Goal: Task Accomplishment & Management: Use online tool/utility

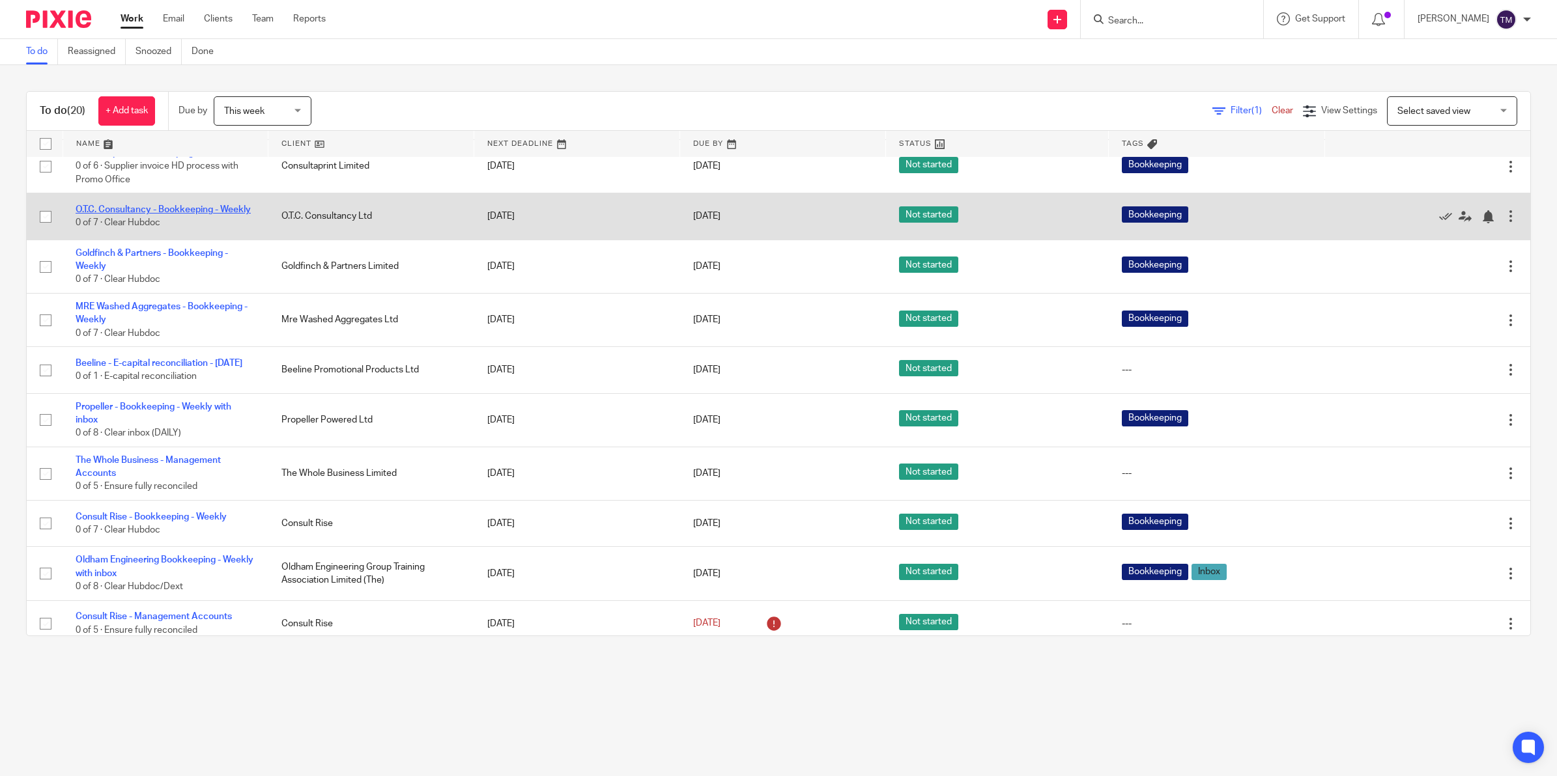
scroll to position [407, 0]
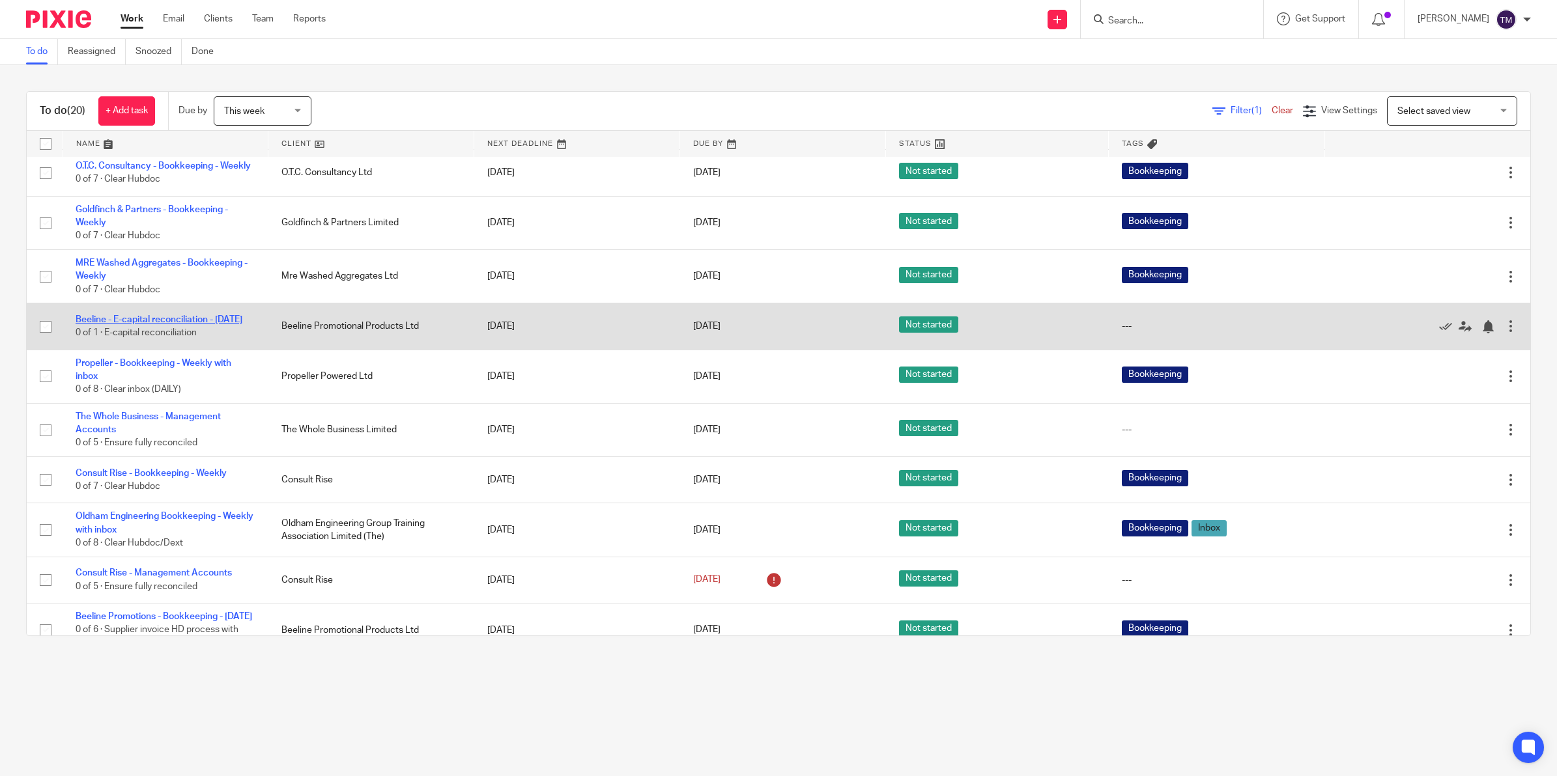
click at [155, 324] on link "Beeline - E-capital reconciliation - [DATE]" at bounding box center [159, 319] width 167 height 9
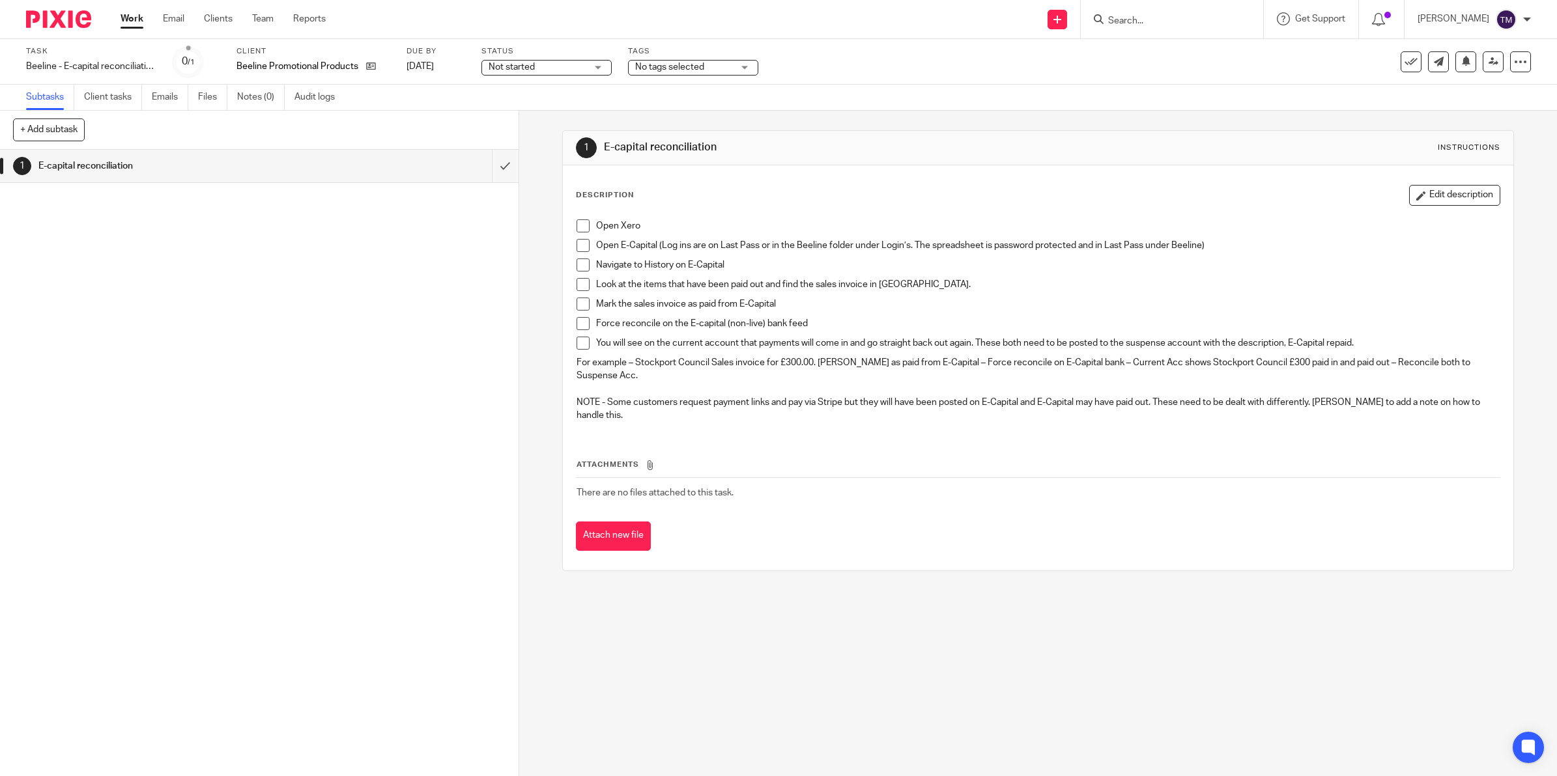
click at [580, 231] on span at bounding box center [582, 226] width 13 height 13
click at [576, 246] on span at bounding box center [582, 245] width 13 height 13
click at [576, 268] on span at bounding box center [582, 265] width 13 height 13
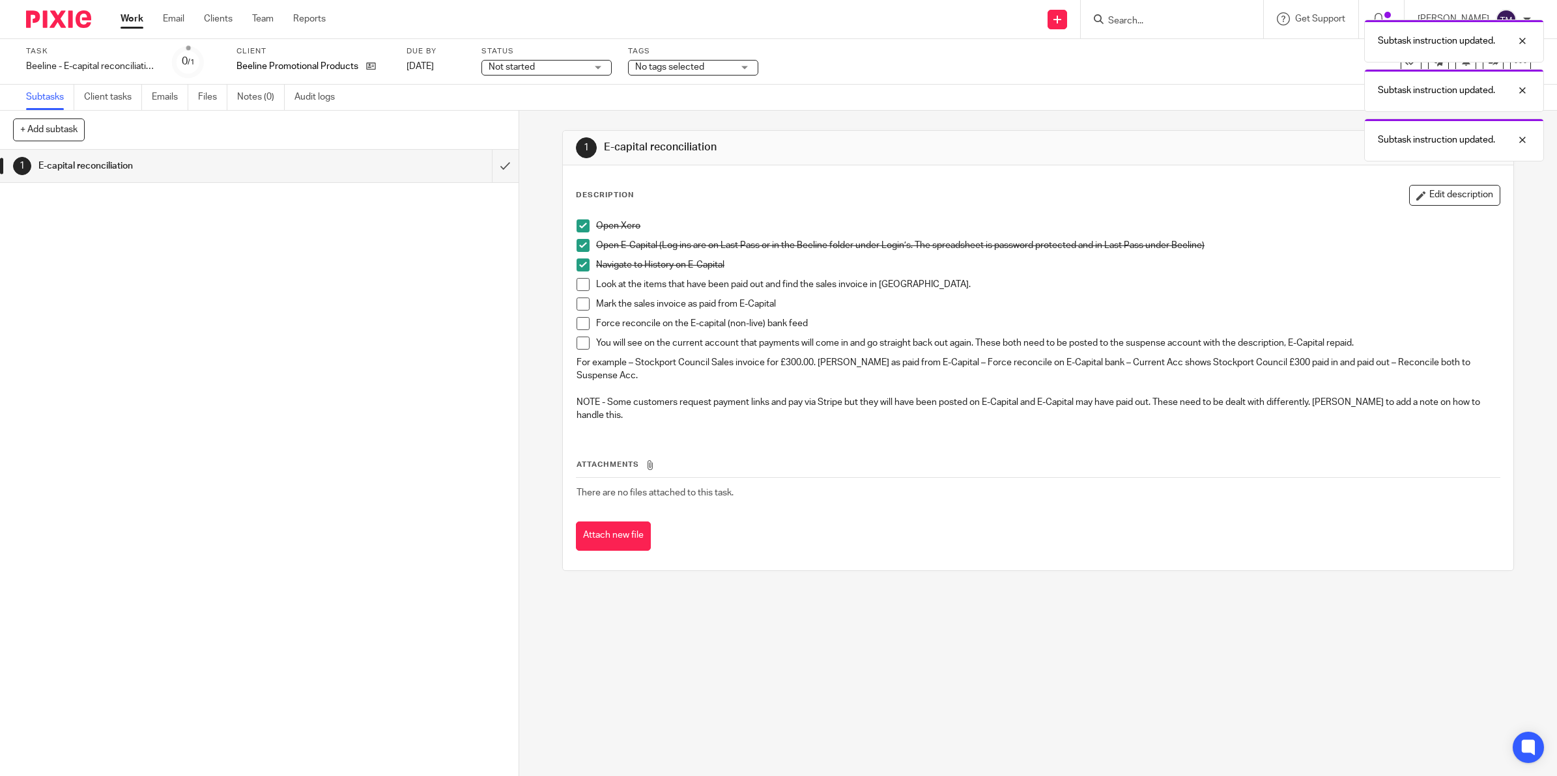
click at [576, 284] on span at bounding box center [582, 284] width 13 height 13
click at [576, 302] on span at bounding box center [582, 304] width 13 height 13
click at [576, 326] on span at bounding box center [582, 323] width 13 height 13
click at [576, 346] on span at bounding box center [582, 343] width 13 height 13
click at [482, 167] on input "submit" at bounding box center [259, 166] width 518 height 33
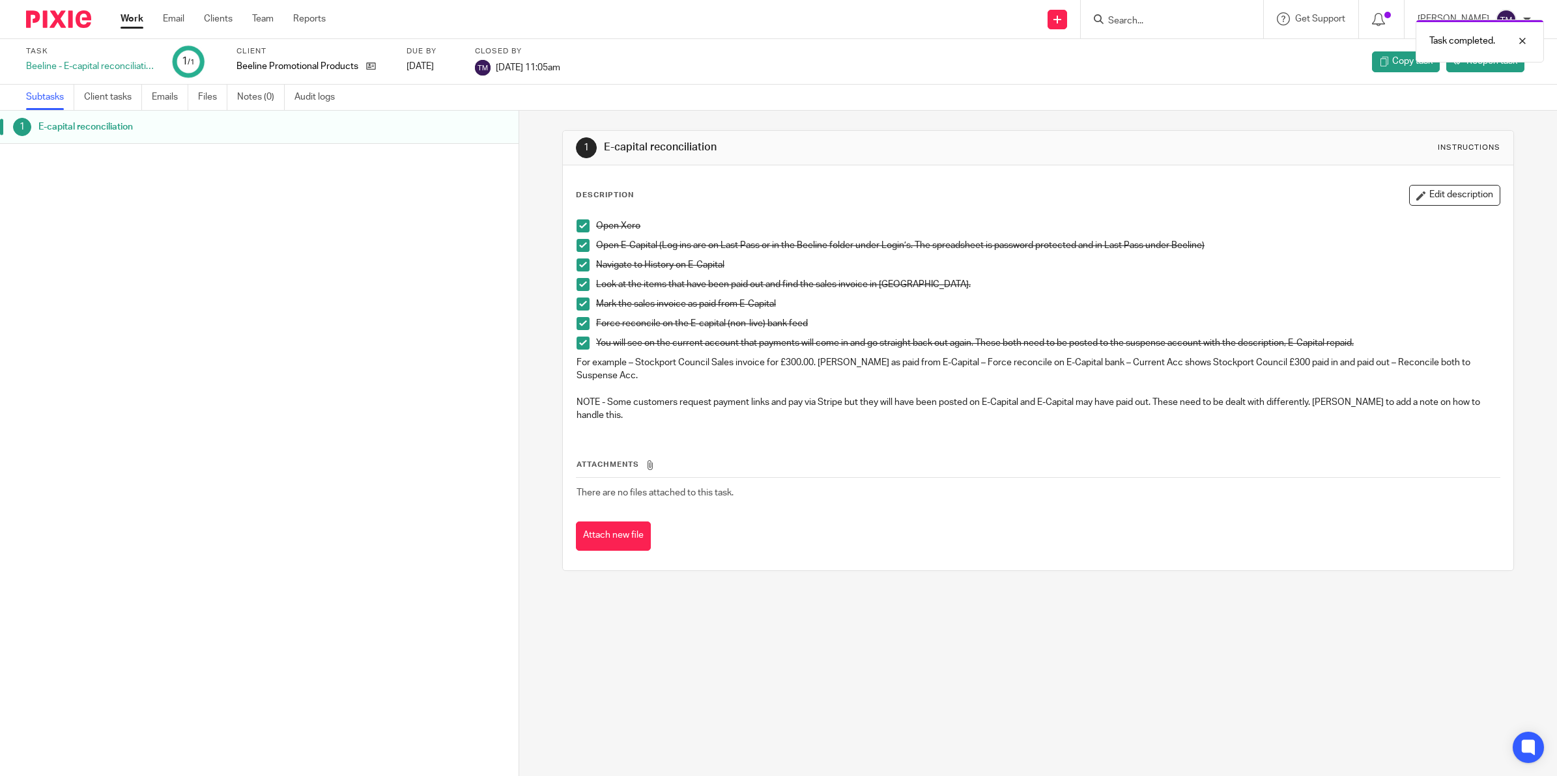
click at [132, 21] on link "Work" at bounding box center [132, 18] width 23 height 13
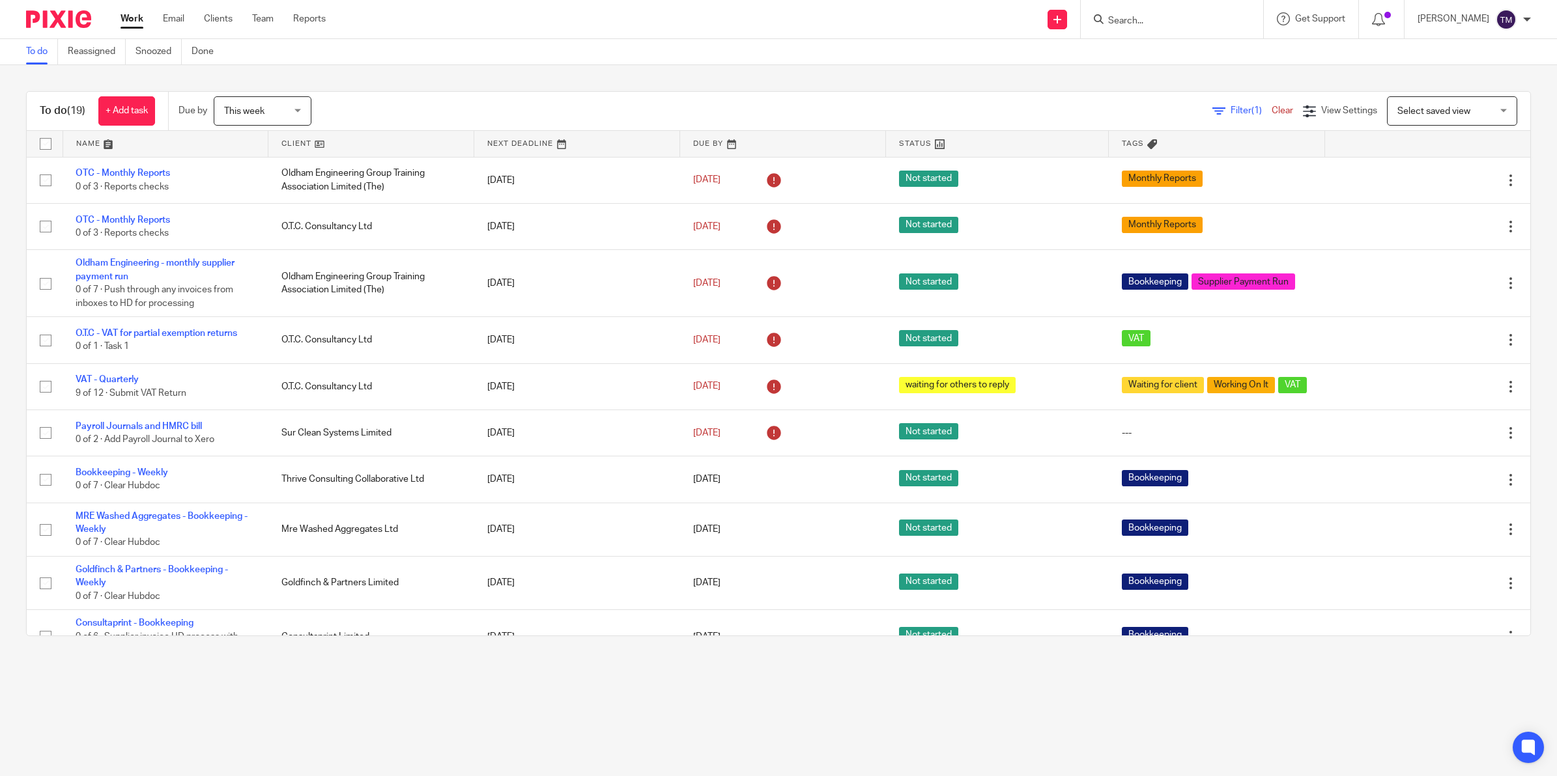
click at [310, 138] on link at bounding box center [370, 144] width 205 height 26
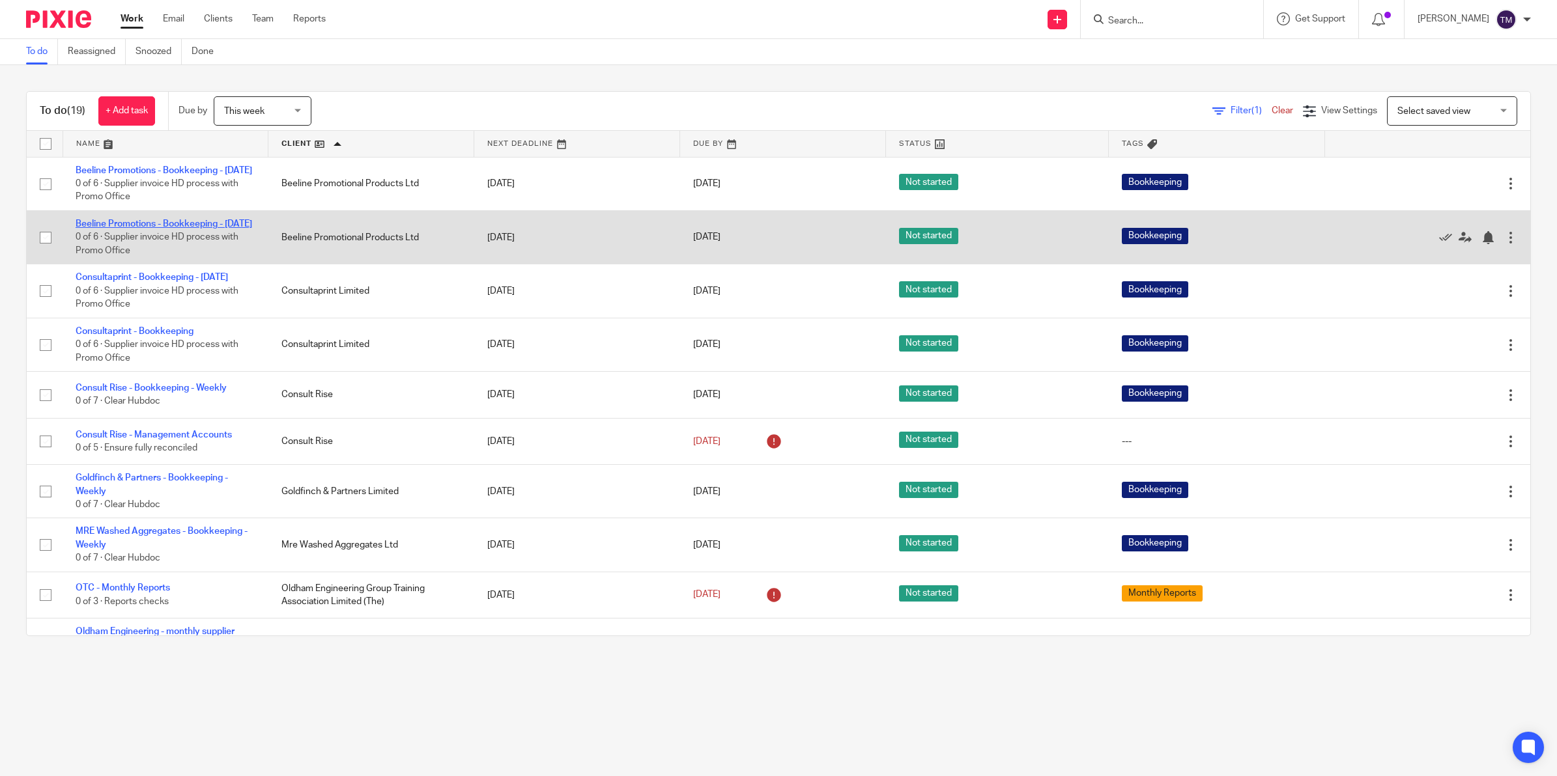
click at [158, 229] on link "Beeline Promotions - Bookkeeping - [DATE]" at bounding box center [164, 224] width 177 height 9
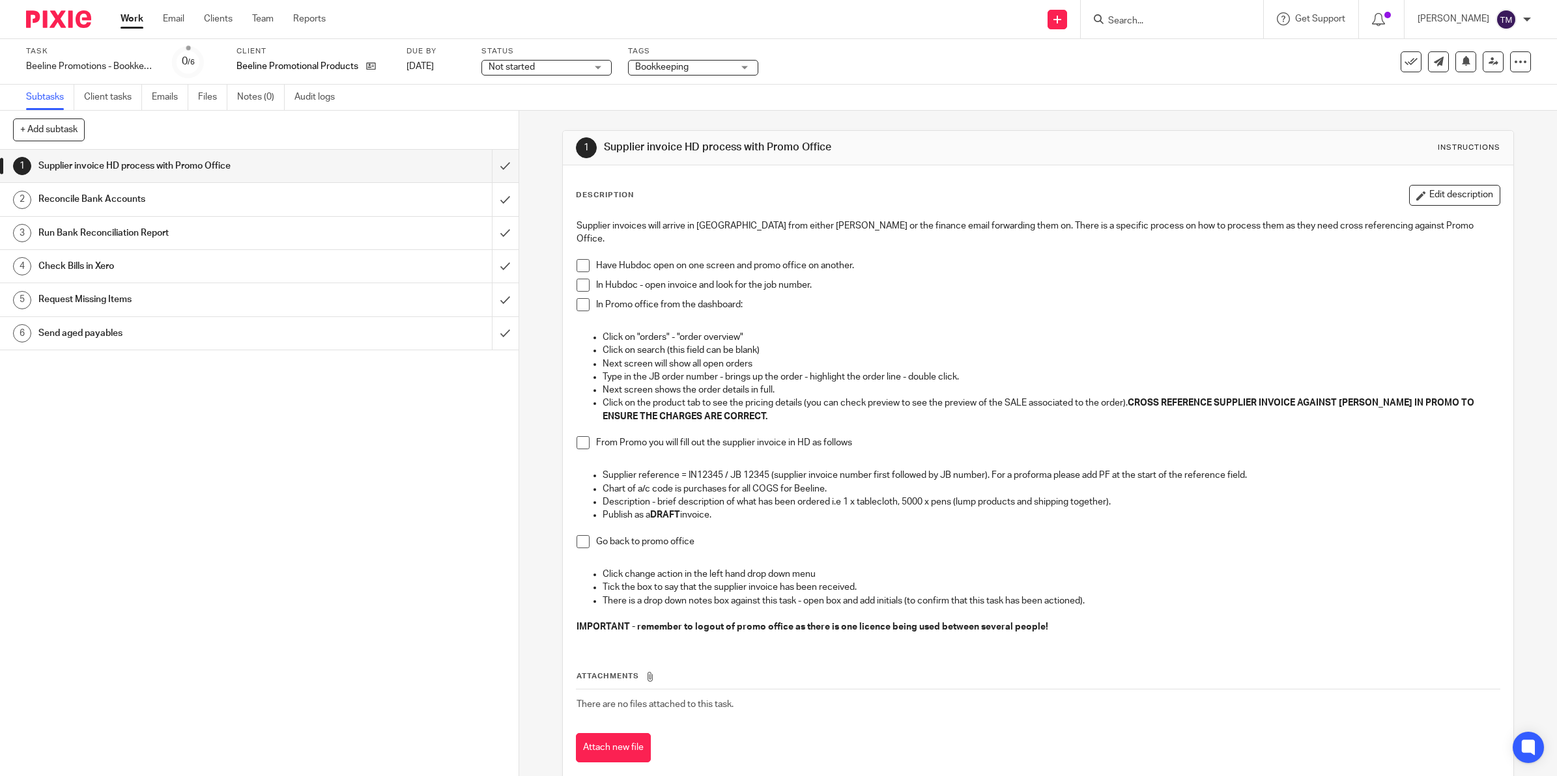
click at [576, 259] on span at bounding box center [582, 265] width 13 height 13
click at [578, 279] on span at bounding box center [582, 285] width 13 height 13
click at [578, 298] on span at bounding box center [582, 304] width 13 height 13
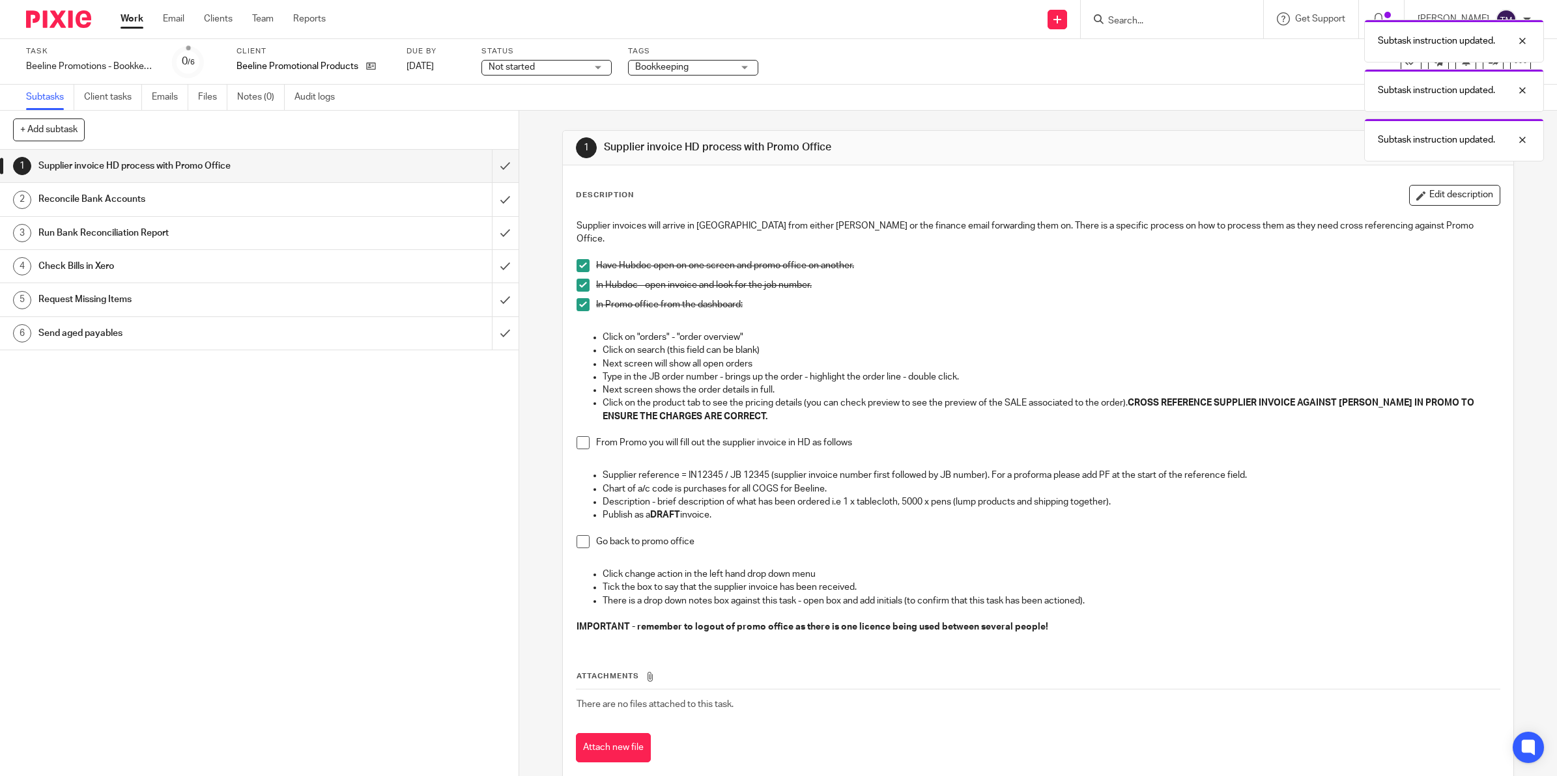
click at [583, 436] on span at bounding box center [582, 442] width 13 height 13
click at [578, 535] on span at bounding box center [582, 541] width 13 height 13
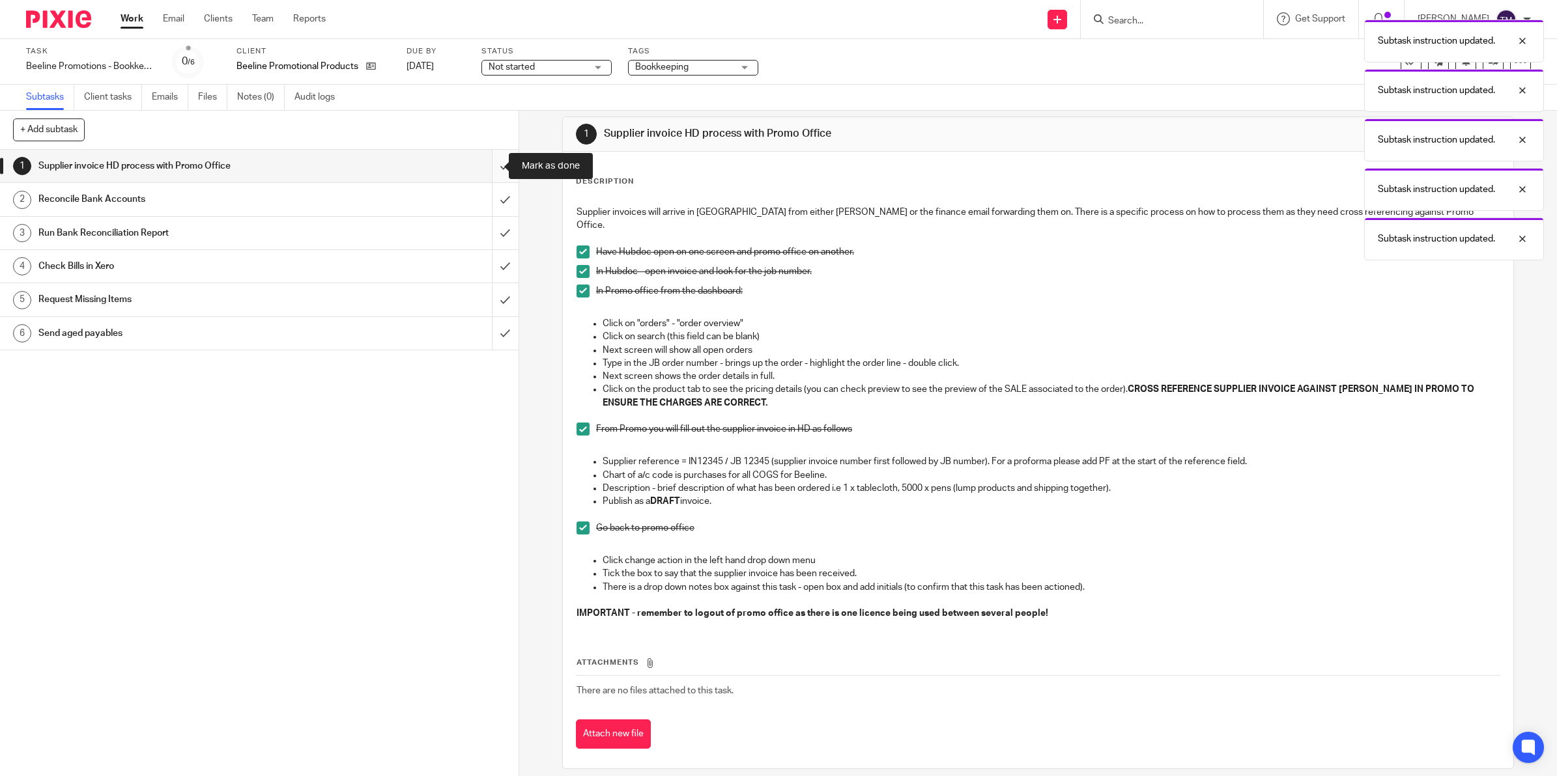
click at [489, 163] on input "submit" at bounding box center [259, 166] width 518 height 33
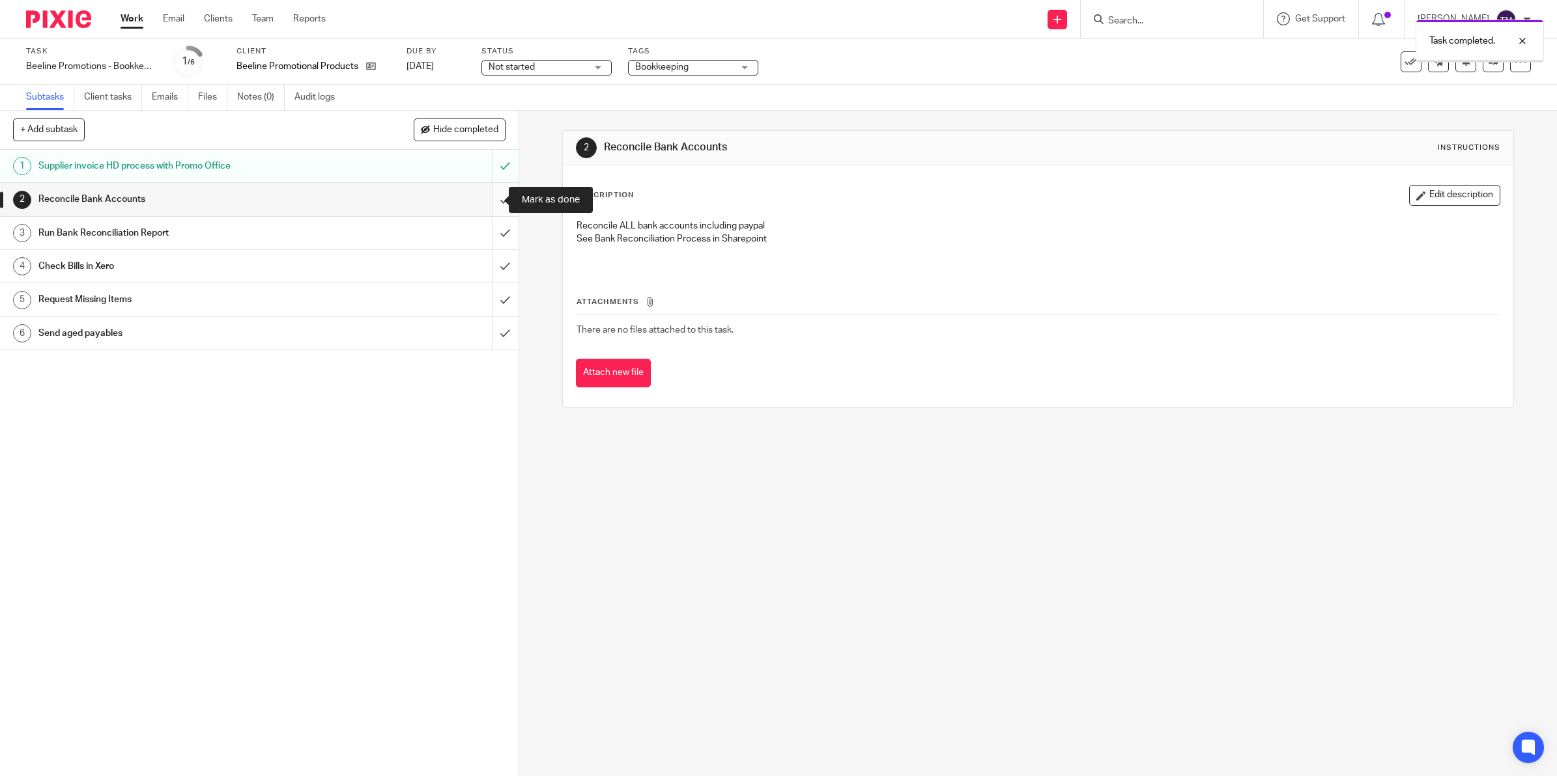
click at [486, 195] on input "submit" at bounding box center [259, 199] width 518 height 33
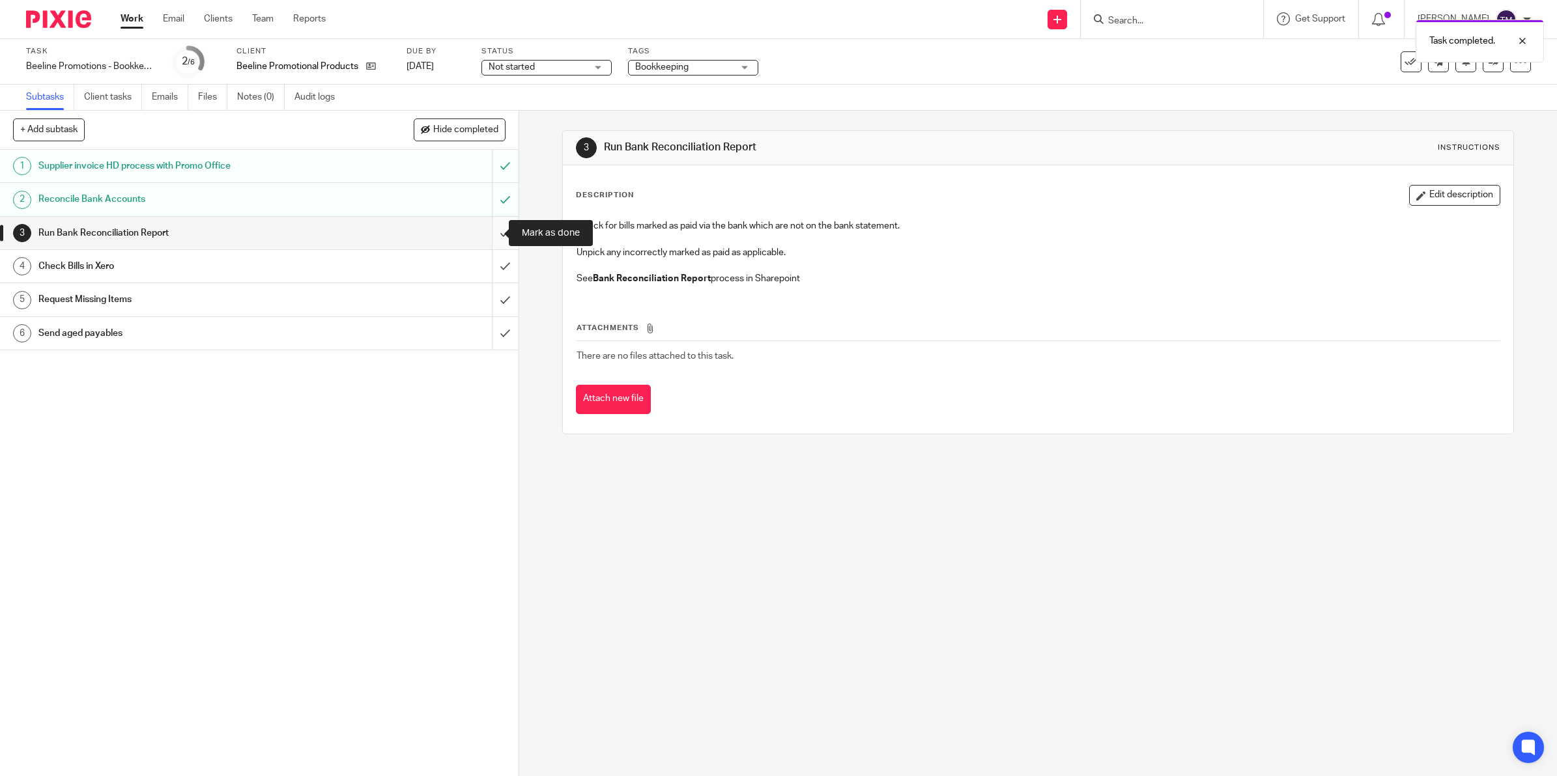
click at [492, 233] on input "submit" at bounding box center [259, 233] width 518 height 33
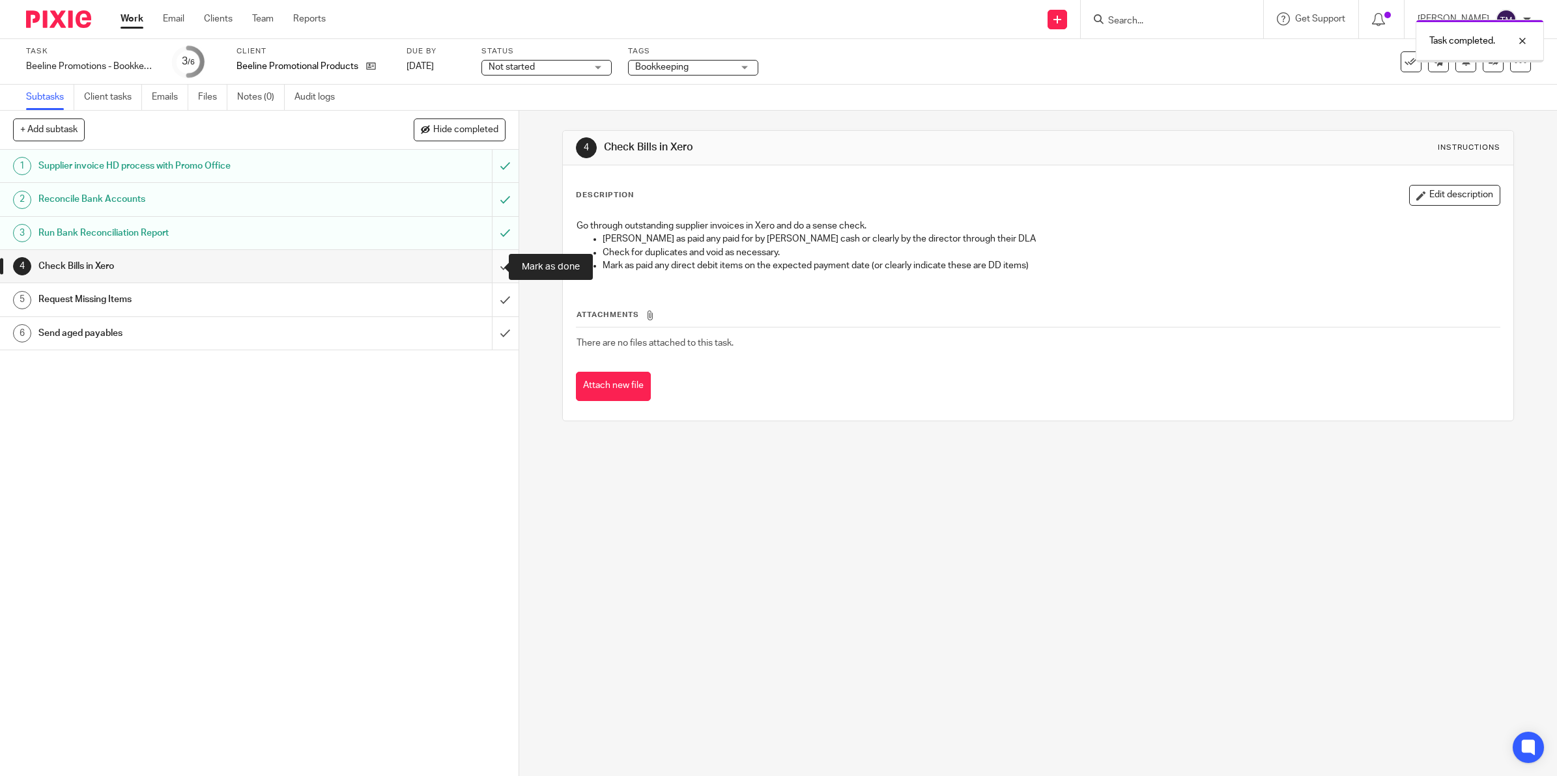
click at [483, 265] on input "submit" at bounding box center [259, 266] width 518 height 33
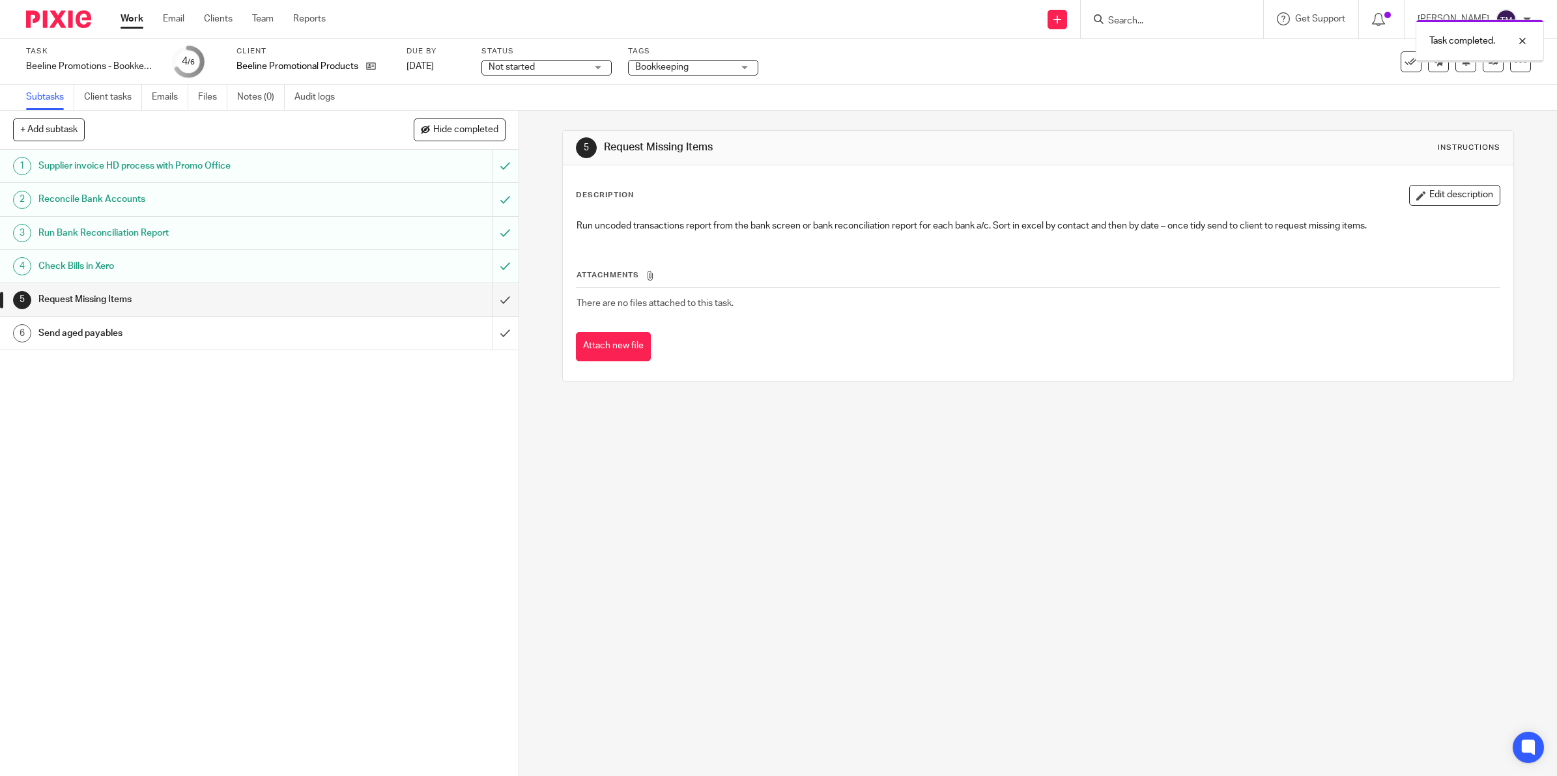
drag, startPoint x: 0, startPoint y: 0, endPoint x: 487, endPoint y: 298, distance: 570.8
click at [487, 298] on input "submit" at bounding box center [259, 299] width 518 height 33
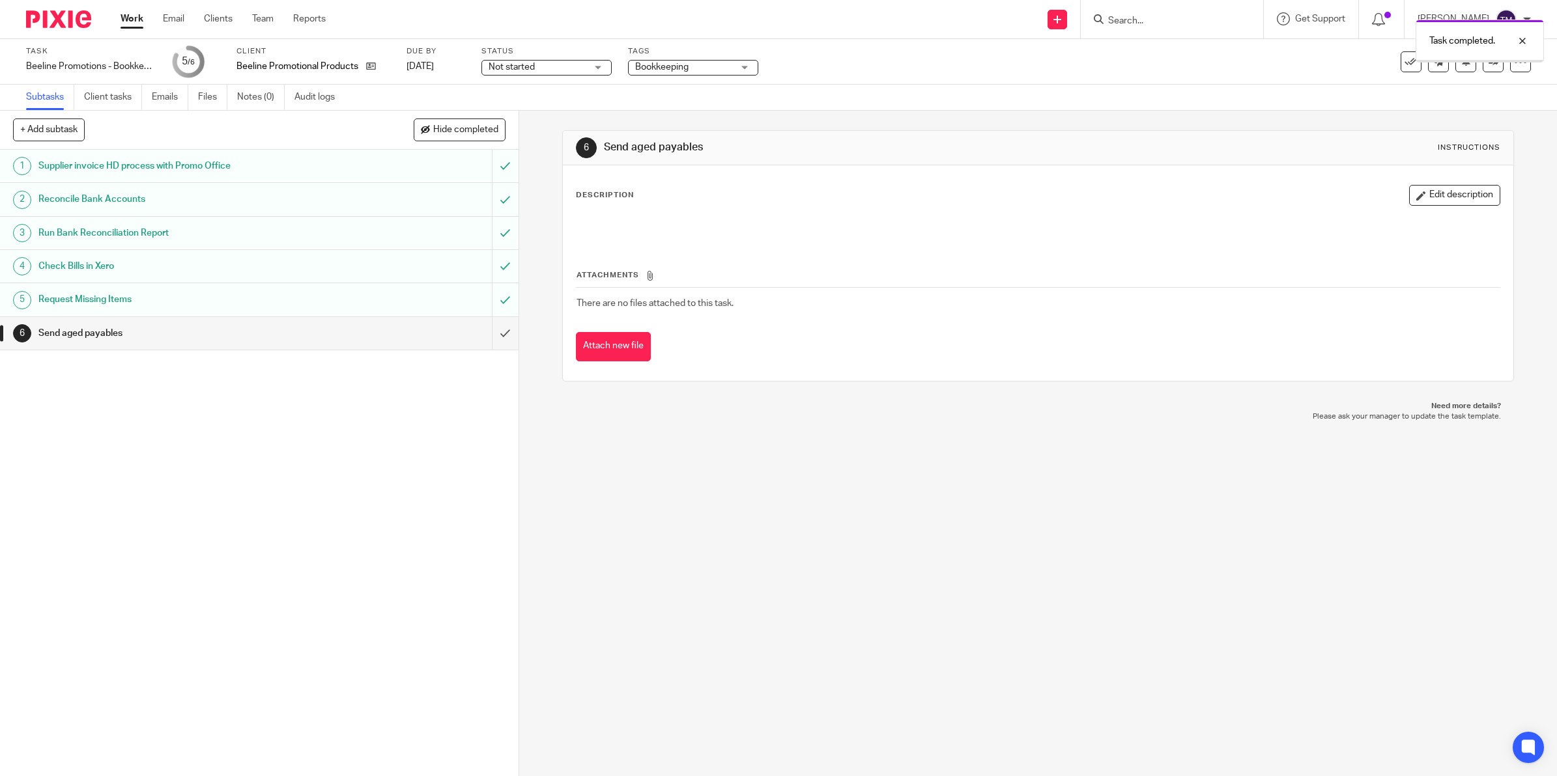
click at [484, 332] on input "submit" at bounding box center [259, 333] width 518 height 33
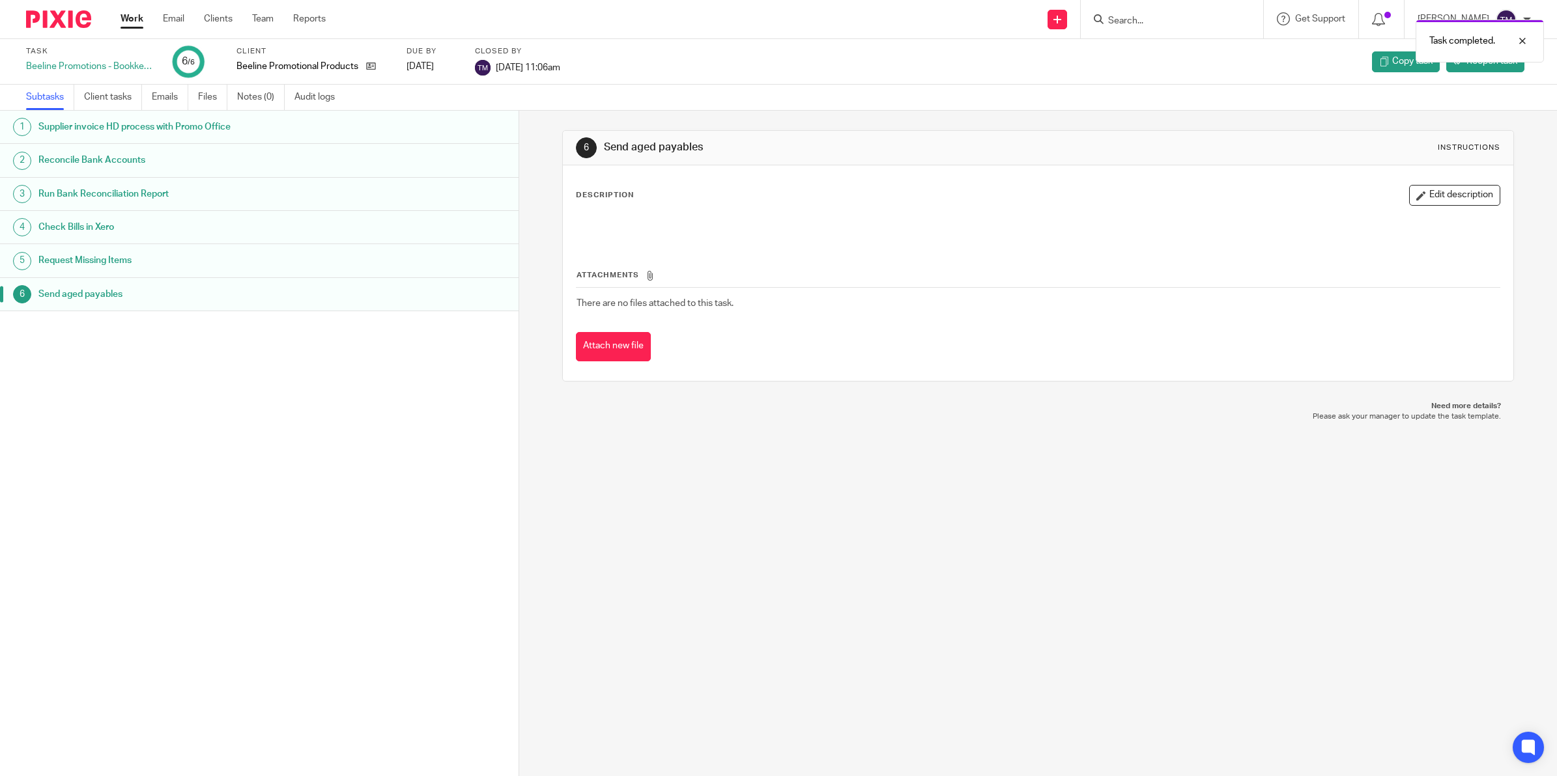
click at [131, 18] on link "Work" at bounding box center [132, 18] width 23 height 13
